Goal: Task Accomplishment & Management: Use online tool/utility

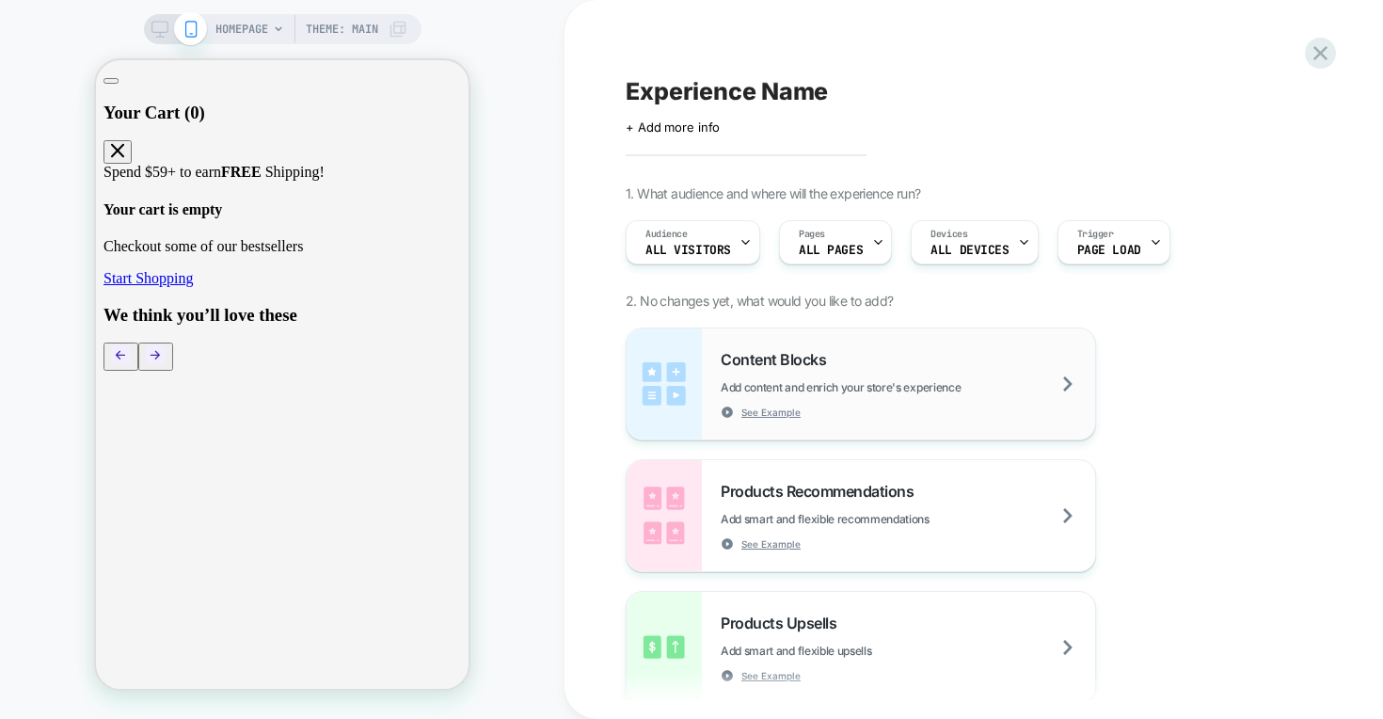
click at [679, 387] on img at bounding box center [664, 383] width 75 height 111
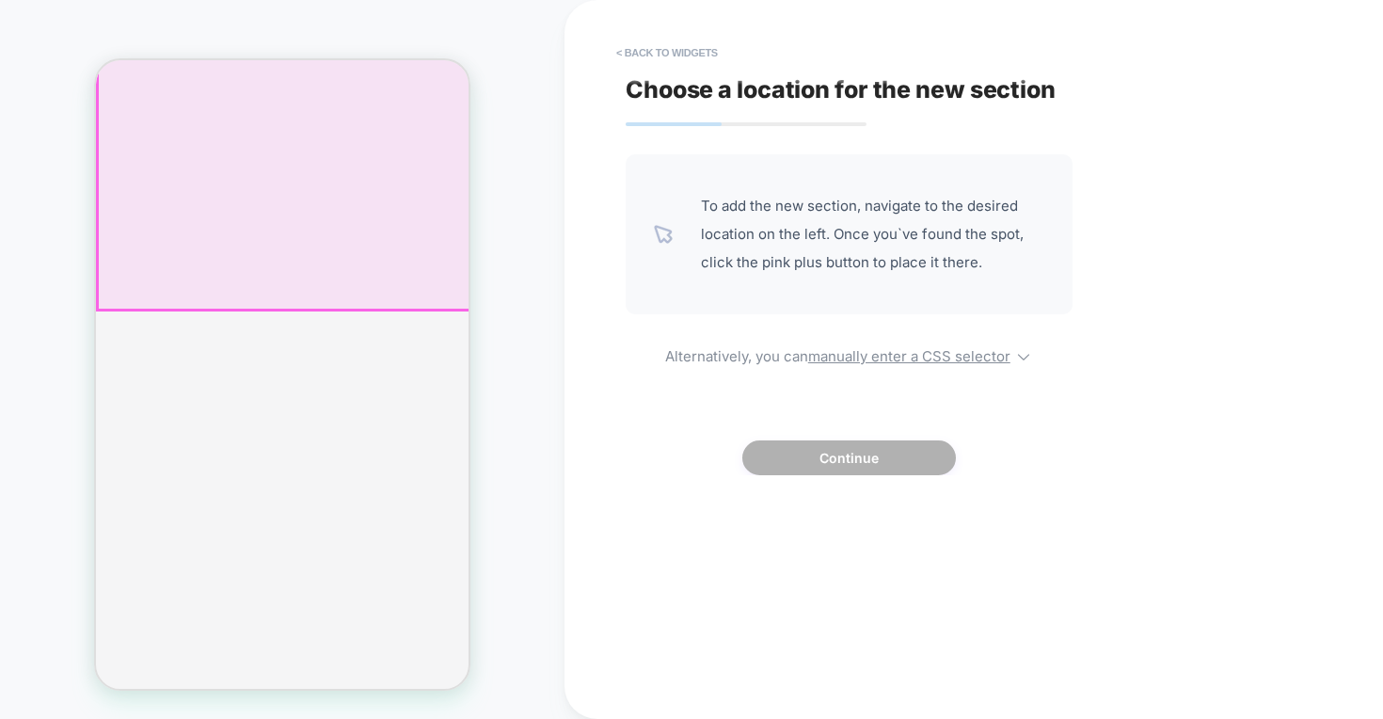
scroll to position [1746, 0]
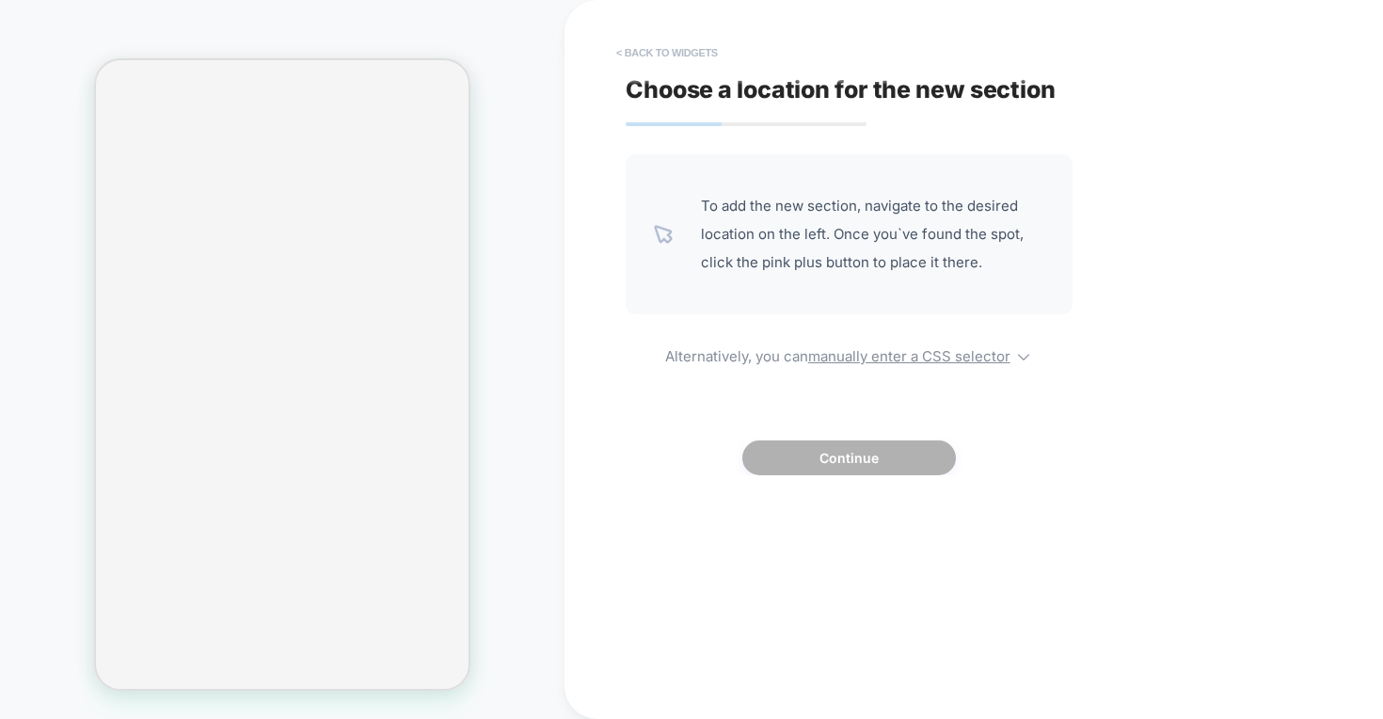
click at [674, 55] on button "< Back to widgets" at bounding box center [667, 53] width 120 height 30
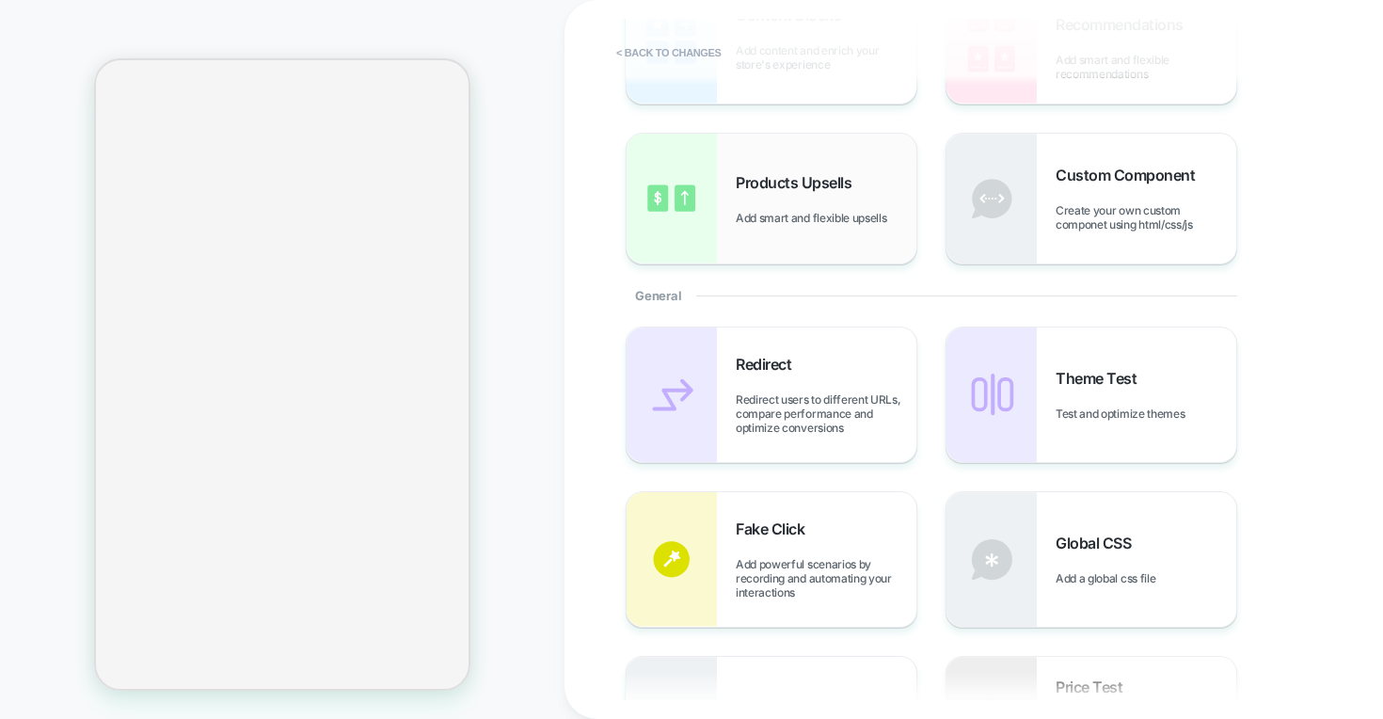
scroll to position [0, 0]
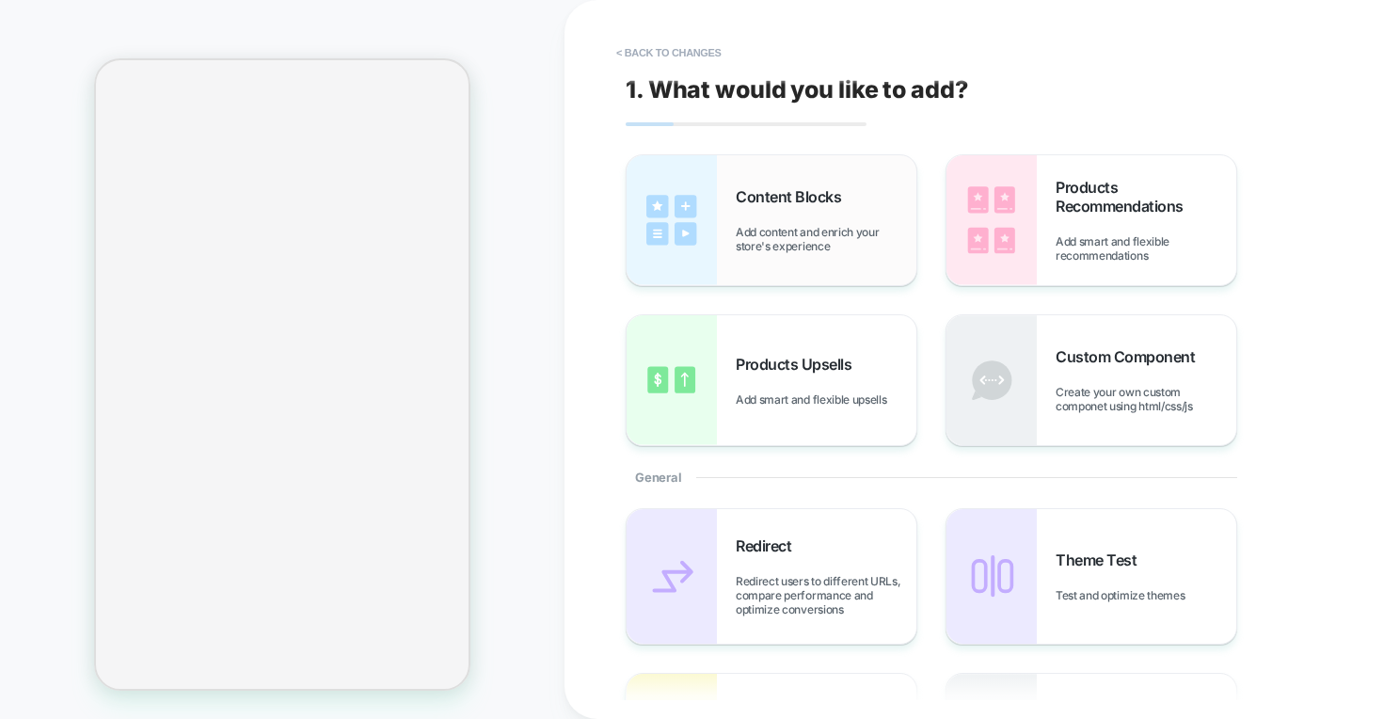
click at [754, 247] on span "Add content and enrich your store's experience" at bounding box center [826, 239] width 181 height 28
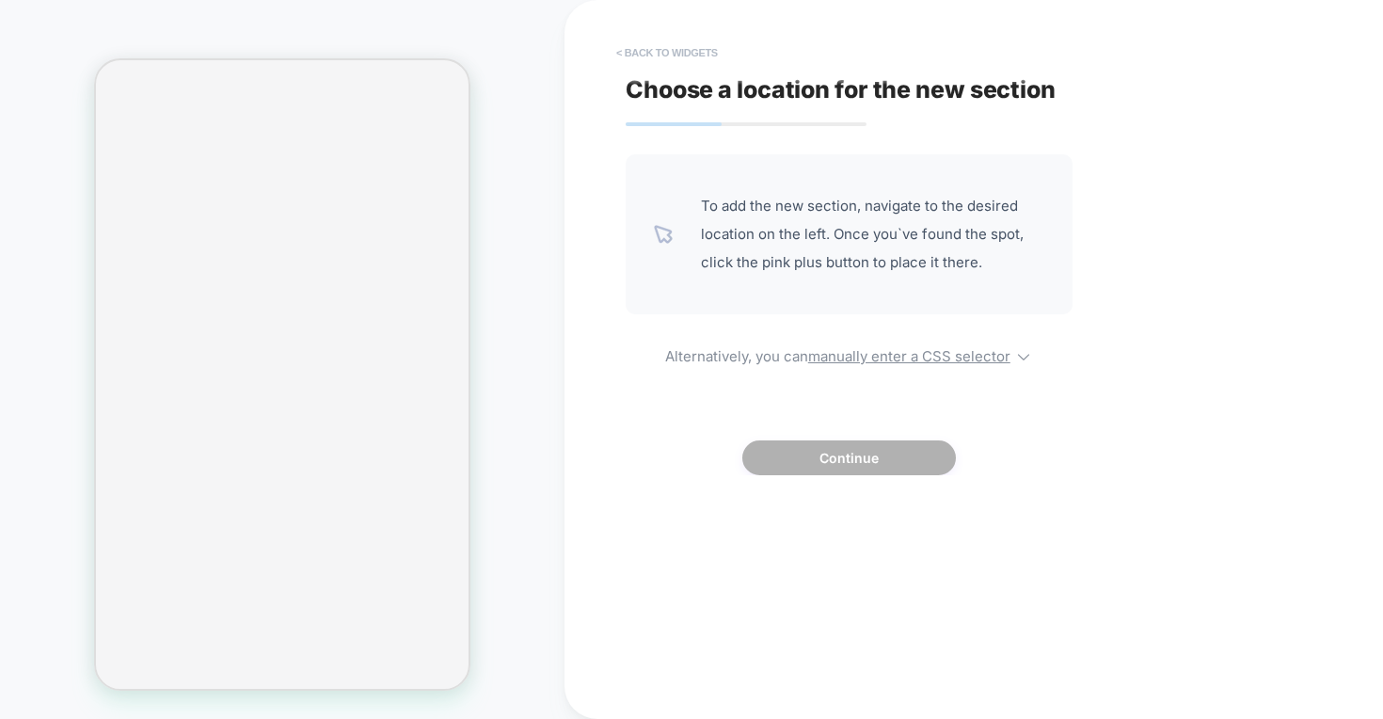
click at [662, 59] on button "< Back to widgets" at bounding box center [667, 53] width 120 height 30
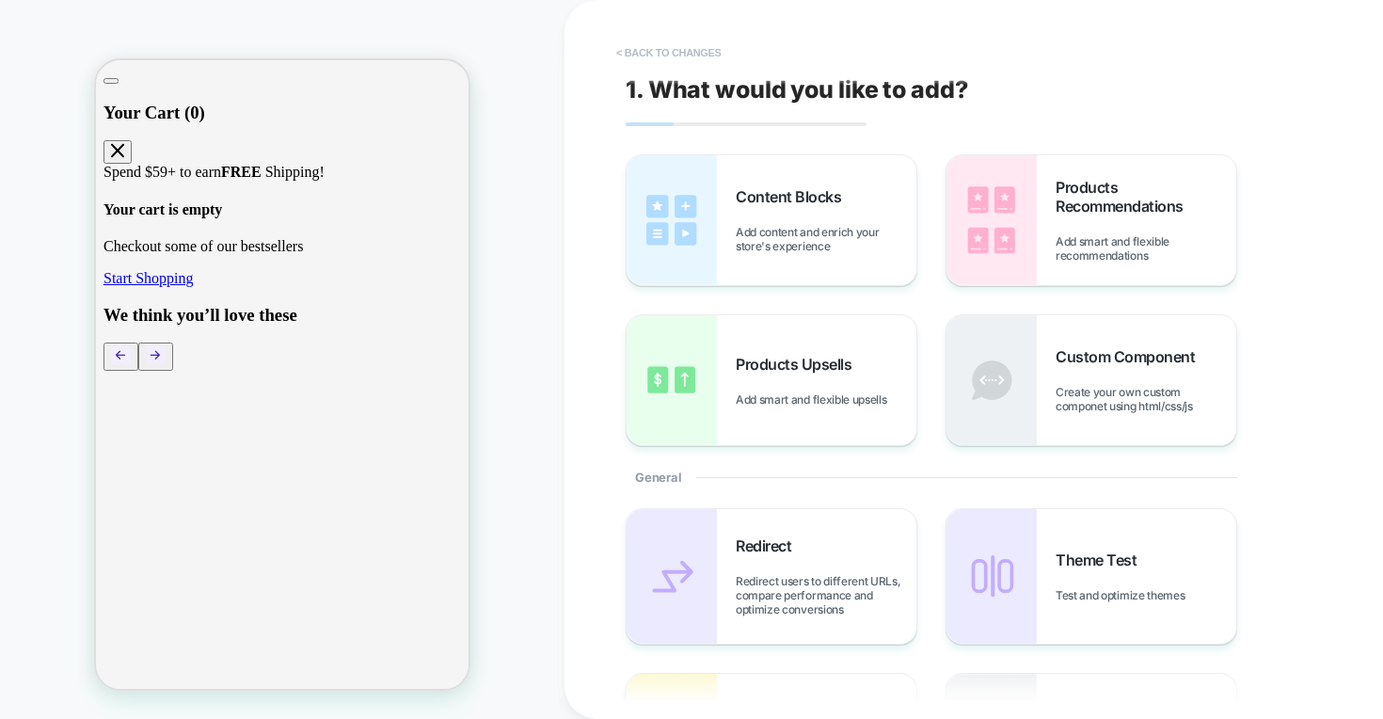
click at [641, 56] on button "< Back to changes" at bounding box center [669, 53] width 124 height 30
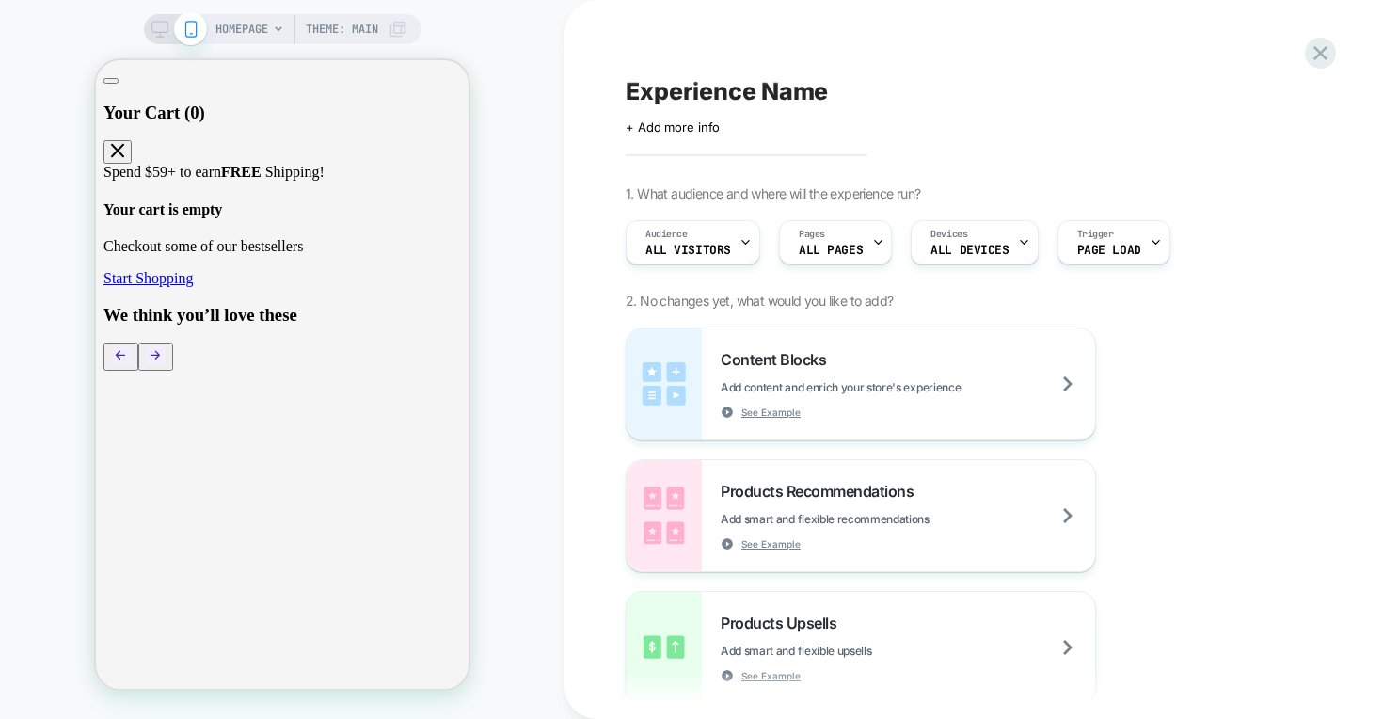
click at [1063, 57] on div "Experience Name Click to edit experience details + Add more info 1. What audien…" at bounding box center [969, 359] width 706 height 681
click at [1318, 56] on icon at bounding box center [1320, 52] width 25 height 25
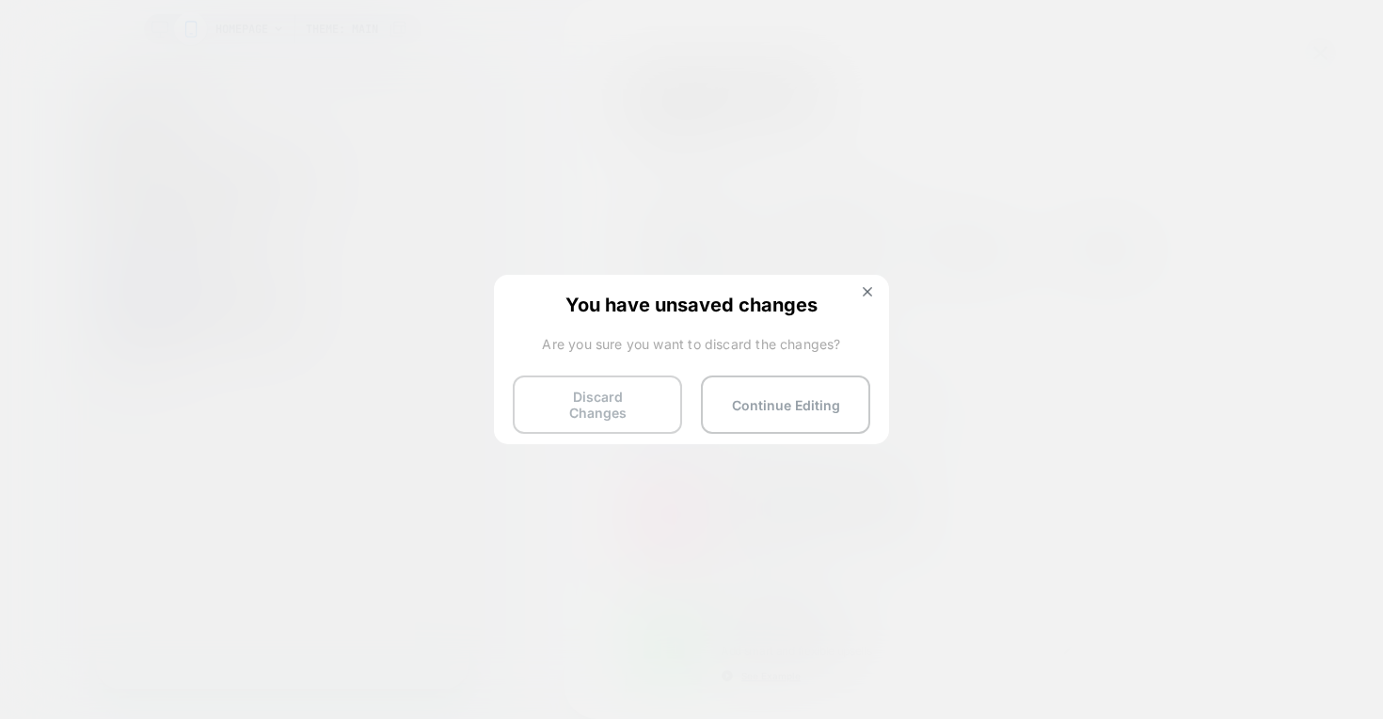
click at [615, 405] on button "Discard Changes" at bounding box center [597, 404] width 169 height 58
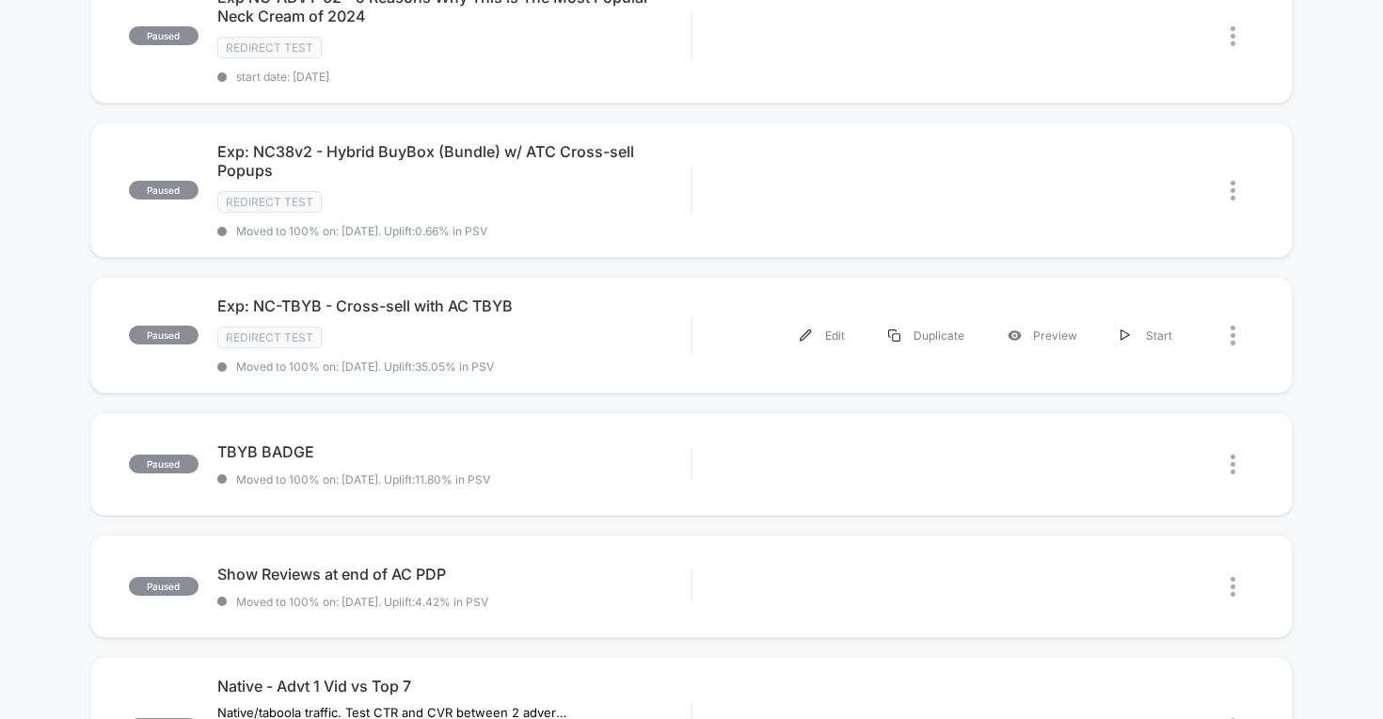
scroll to position [406, 0]
